Goal: Check status

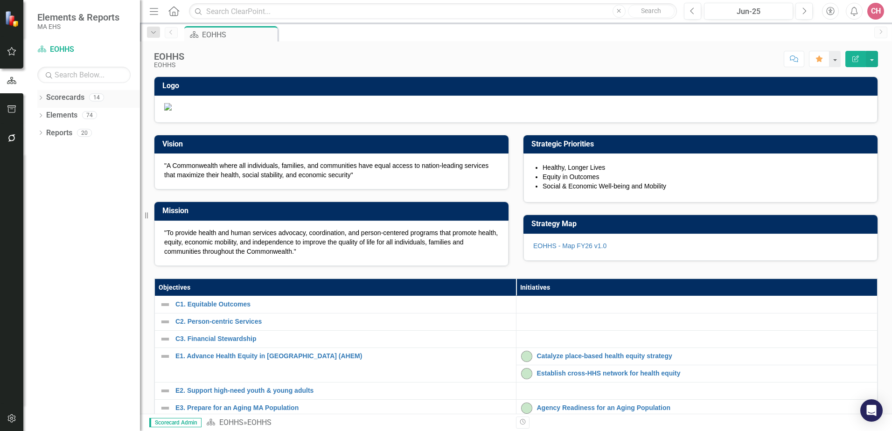
click at [71, 101] on link "Scorecards" at bounding box center [65, 97] width 38 height 11
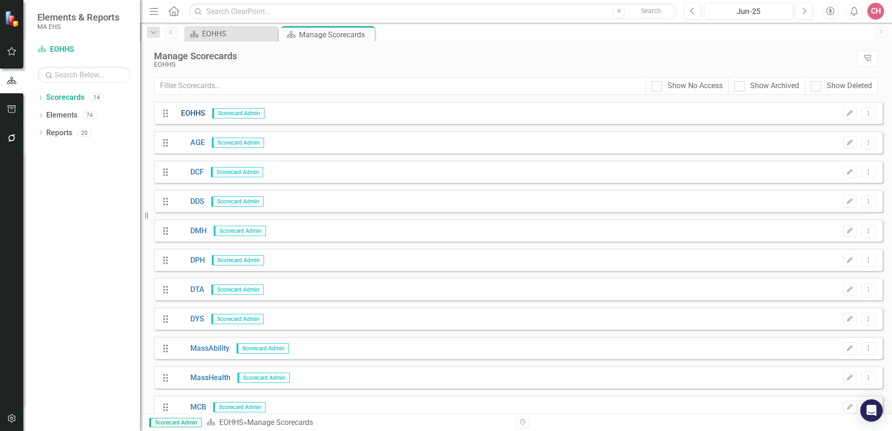
click at [192, 114] on link "EOHHS" at bounding box center [189, 113] width 31 height 11
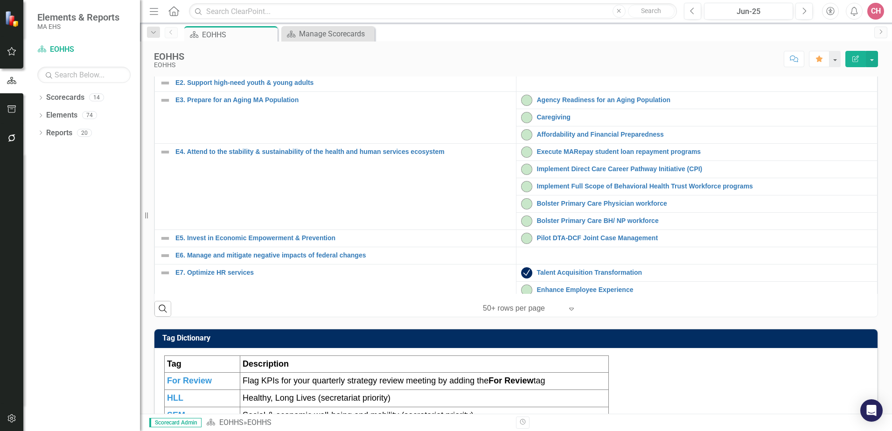
scroll to position [308, 0]
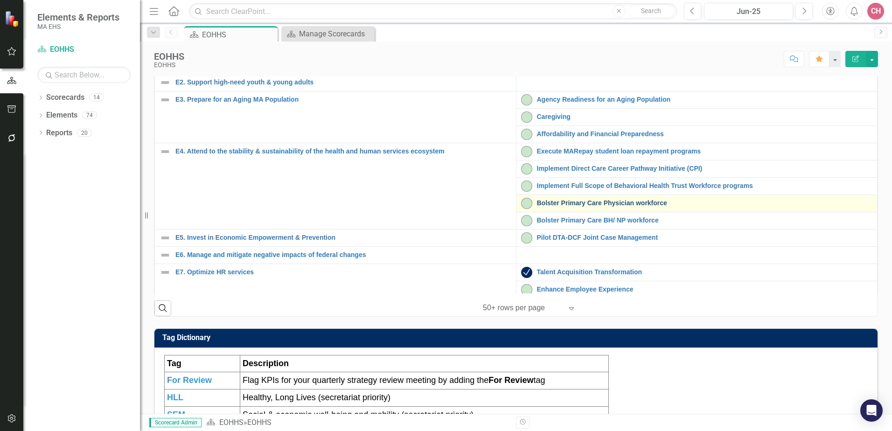
click at [643, 207] on link "Bolster Primary Care Physician workforce" at bounding box center [705, 203] width 336 height 7
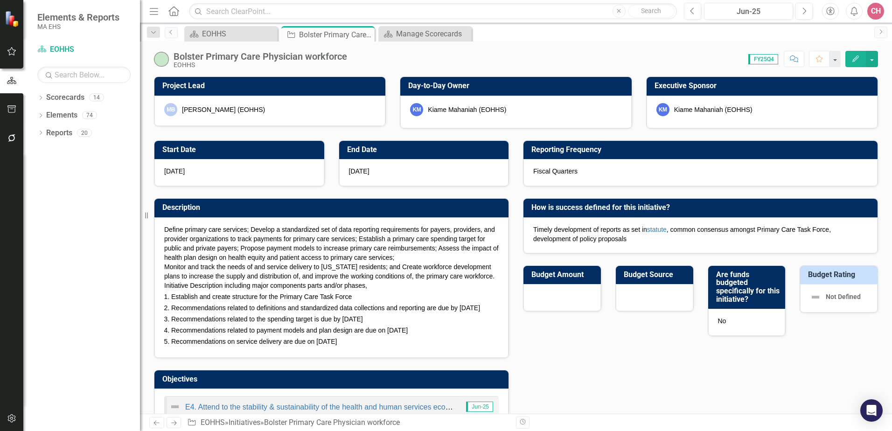
checkbox input "true"
drag, startPoint x: 885, startPoint y: 168, endPoint x: 878, endPoint y: 194, distance: 26.0
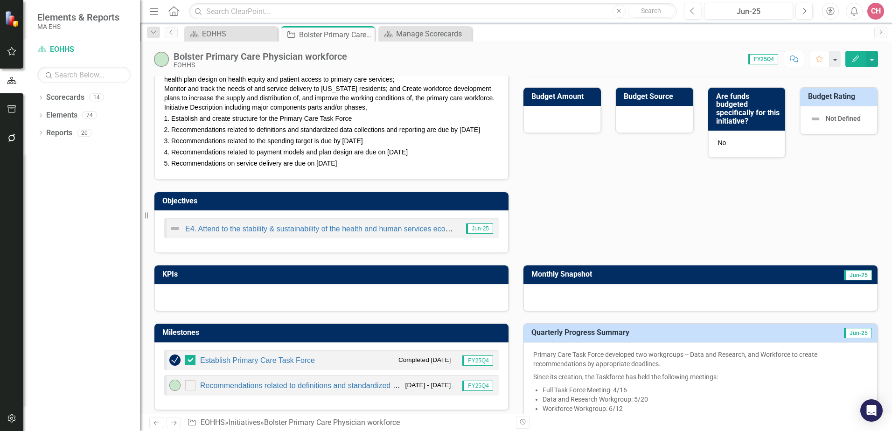
scroll to position [166, 0]
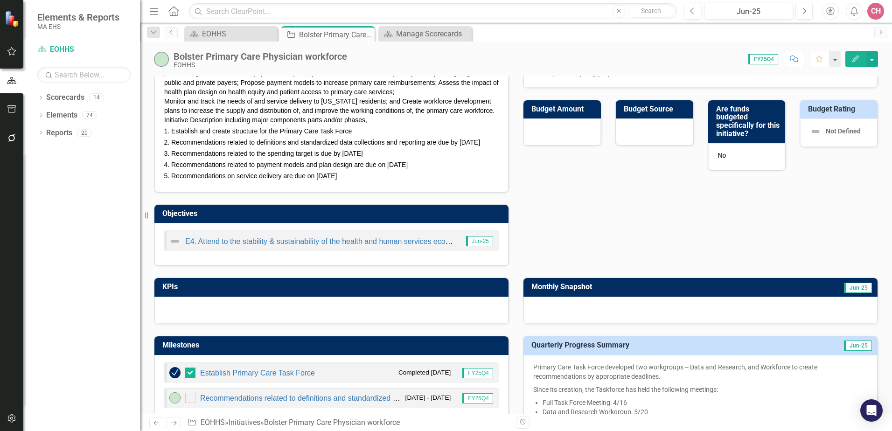
click at [221, 146] on span "Recommendations related to definitions and standardized data collections and re…" at bounding box center [325, 142] width 309 height 7
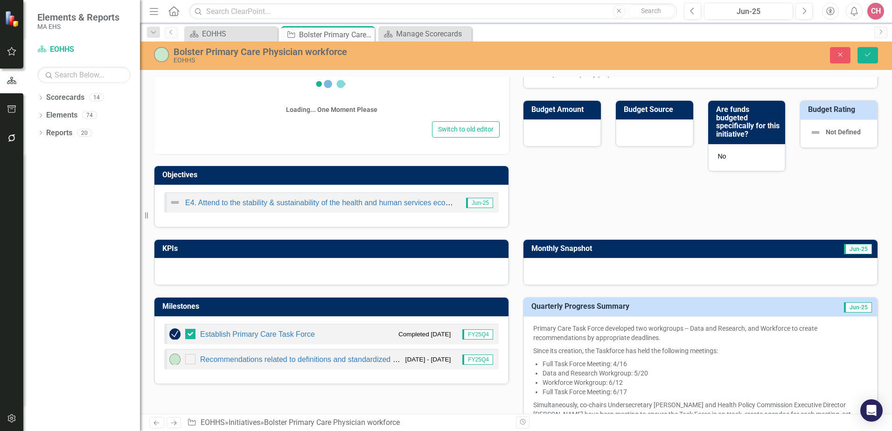
scroll to position [169, 0]
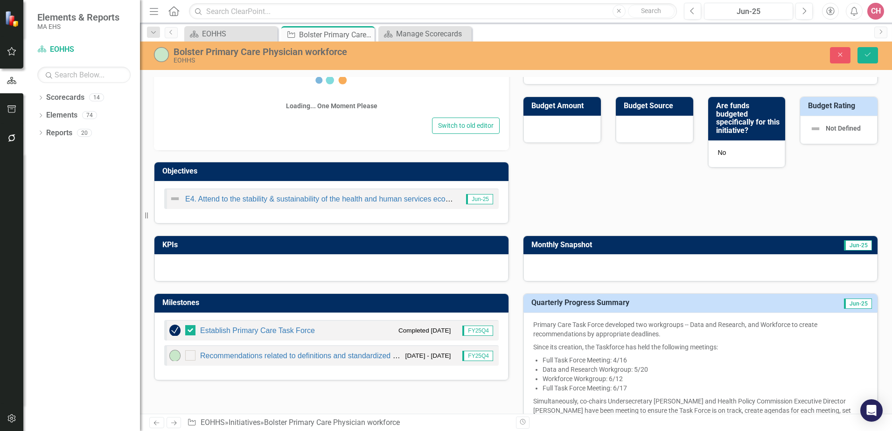
click at [221, 152] on div "Objectives E4. Attend to the stability & sustainability of the health and human…" at bounding box center [331, 187] width 369 height 74
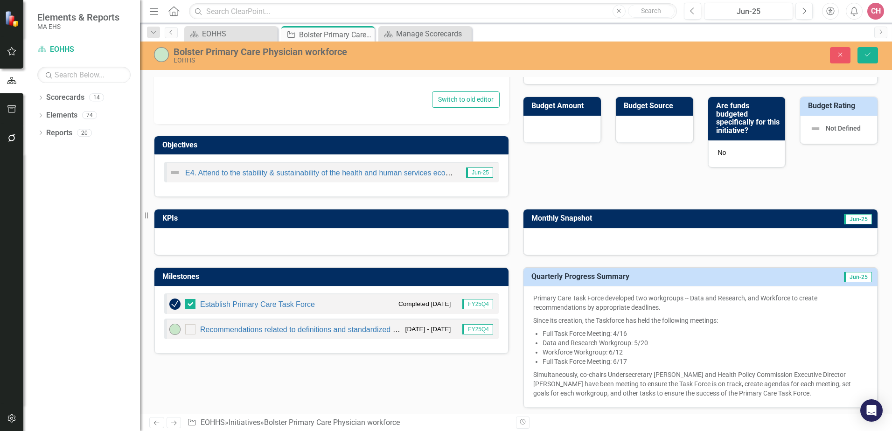
type textarea "<div> <p><span lang="EN-US" xml:lang="EN-US" data-contrast="auto">Define primar…"
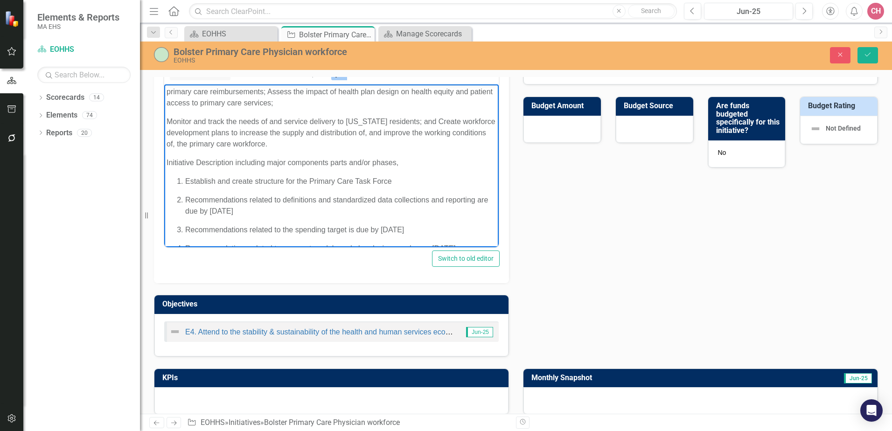
scroll to position [35, 0]
drag, startPoint x: 256, startPoint y: 243, endPoint x: 179, endPoint y: 198, distance: 89.5
click at [185, 198] on li "Recommendations related to definitions and standardized data collections and re…" at bounding box center [340, 204] width 311 height 22
copy span "Recommendations related to definitions and standardized data collections and re…"
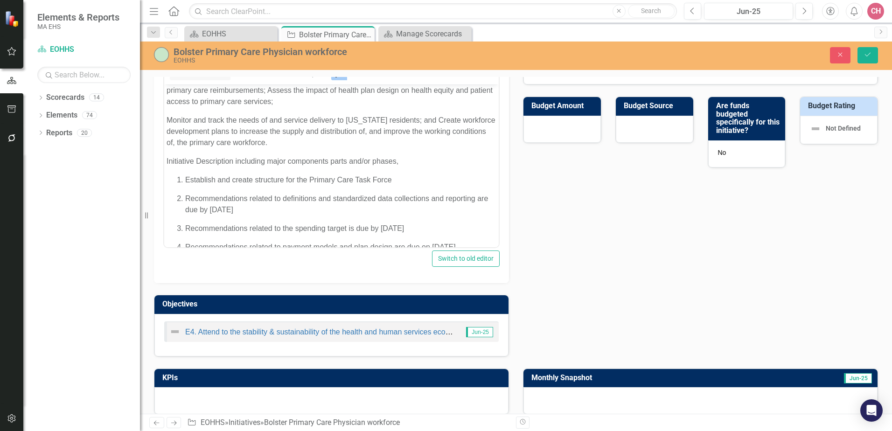
click at [559, 292] on div "Start Date [DATE] End Date [DATE] Description Normal Text To open the popup, pr…" at bounding box center [516, 158] width 738 height 397
click at [834, 52] on button "Close" at bounding box center [840, 55] width 21 height 16
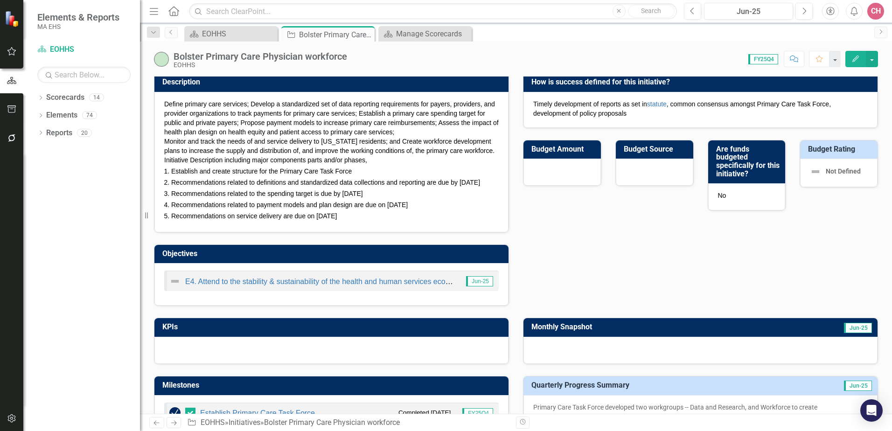
scroll to position [122, 0]
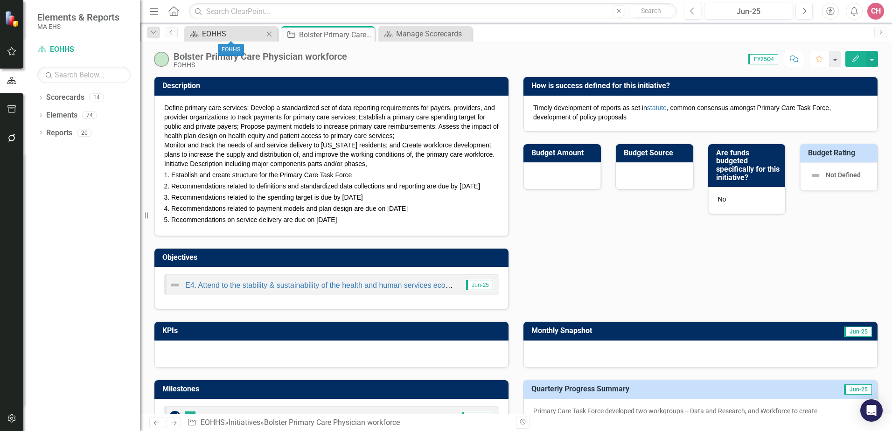
click at [221, 36] on div "EOHHS" at bounding box center [233, 34] width 62 height 12
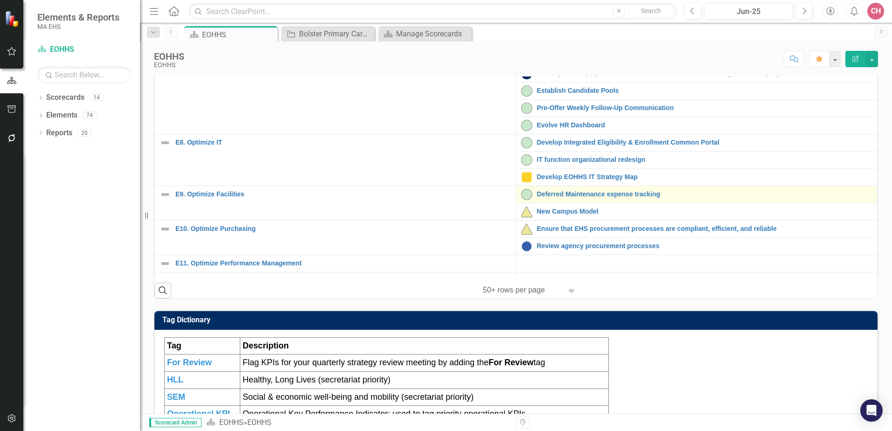
scroll to position [231, 0]
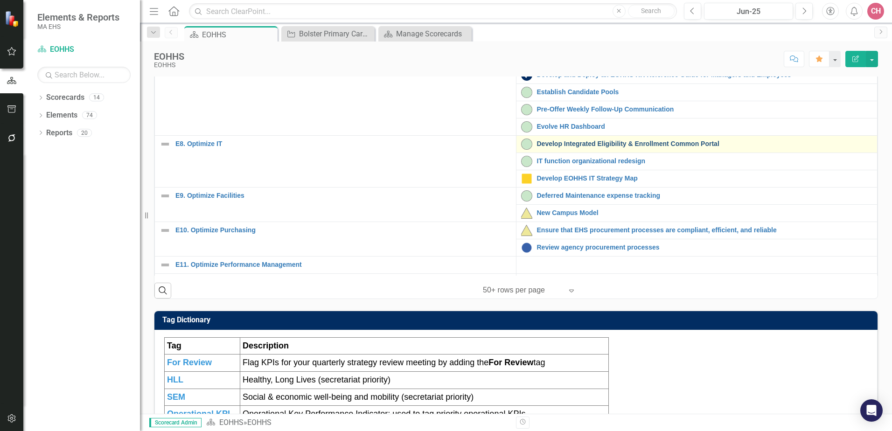
click at [628, 147] on link "Develop Integrated Eligibility & Enrollment Common Portal" at bounding box center [705, 143] width 336 height 7
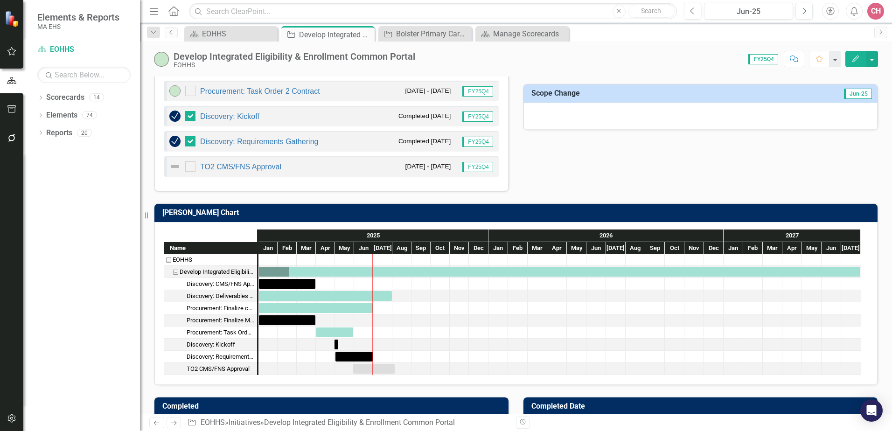
scroll to position [553, 0]
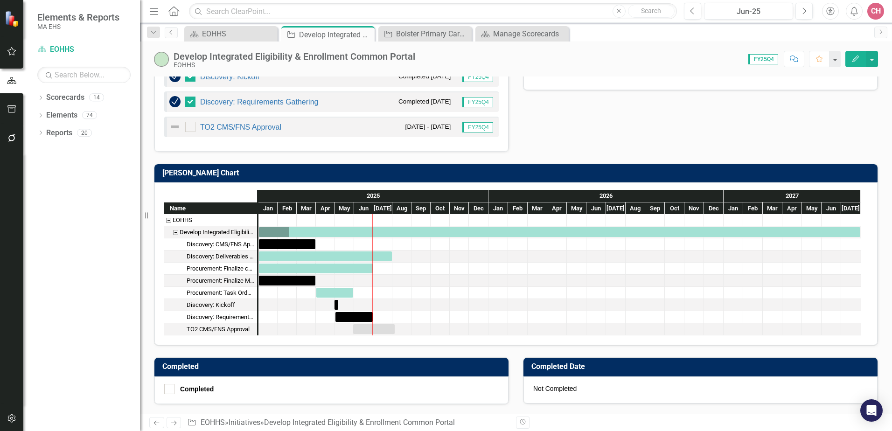
drag, startPoint x: 859, startPoint y: 214, endPoint x: 871, endPoint y: 143, distance: 71.9
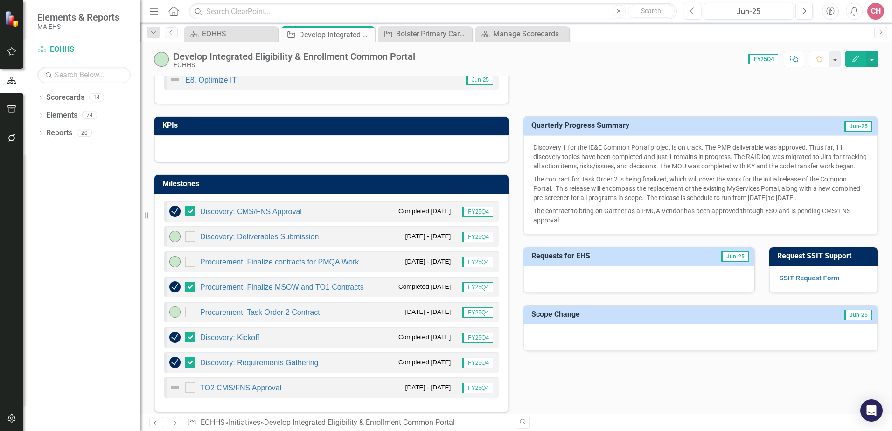
scroll to position [290, 0]
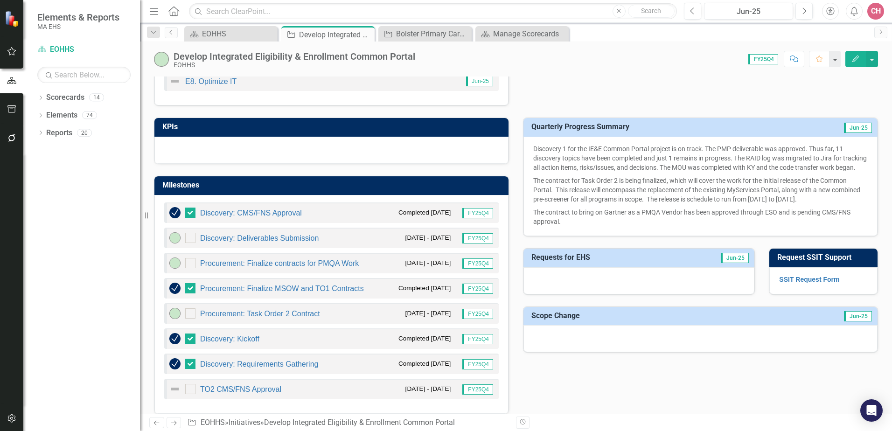
drag, startPoint x: 837, startPoint y: 211, endPoint x: 565, endPoint y: 192, distance: 272.7
click at [565, 192] on p "The contract for Task Order 2 is being finalized, which will cover the work for…" at bounding box center [700, 190] width 335 height 32
